Goal: Obtain resource: Obtain resource

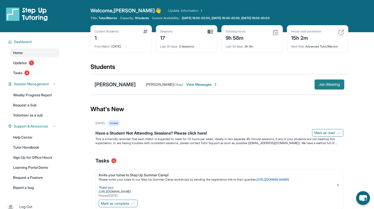
click at [320, 88] on button "Join Meeting" at bounding box center [329, 85] width 30 height 10
click at [127, 86] on div "[PERSON_NAME]" at bounding box center [114, 84] width 41 height 7
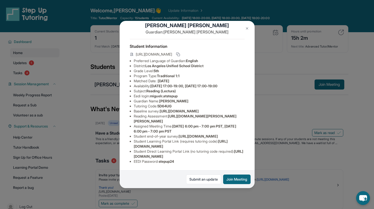
scroll to position [32, 182]
drag, startPoint x: 133, startPoint y: 96, endPoint x: 249, endPoint y: 107, distance: 116.4
click at [249, 107] on div "Miguel Romero Guardian: Cristina Romero Student Information https://student-por…" at bounding box center [187, 104] width 135 height 167
copy span "https://airtable.com/apprlfn8WjpjBUn2G/shrK0QR6AaNyG5psY?prefill_Type%20of%20Fo…"
click at [247, 31] on button at bounding box center [247, 28] width 10 height 10
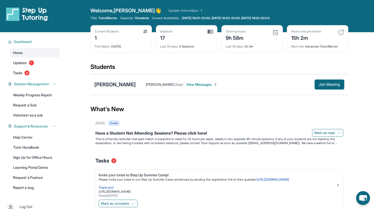
click at [110, 85] on div "[PERSON_NAME]" at bounding box center [114, 84] width 41 height 7
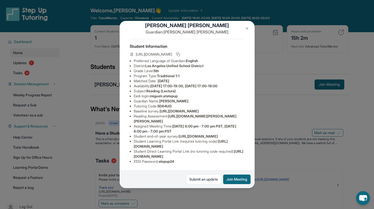
scroll to position [36, 0]
drag, startPoint x: 171, startPoint y: 109, endPoint x: 247, endPoint y: 119, distance: 76.6
click at [247, 119] on div "Miguel Romero Guardian: Cristina Romero Student Information https://student-por…" at bounding box center [187, 104] width 135 height 167
copy span "https://sqcb3vat.paperform.co/?id=2025-s12818&name=Miguel%20Romero&grade=5th&wi…"
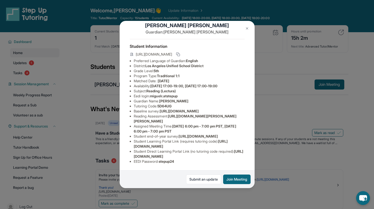
click at [246, 29] on img at bounding box center [247, 28] width 4 height 4
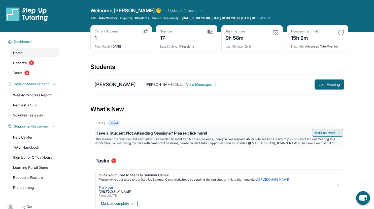
click at [321, 134] on span "Mark as read" at bounding box center [324, 132] width 21 height 5
